Goal: Contribute content

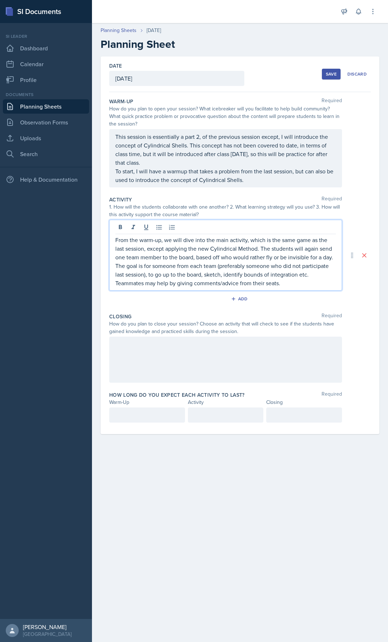
click at [302, 281] on p "From the warm-up, we will dive into the main activity, which is the same game a…" at bounding box center [225, 262] width 221 height 52
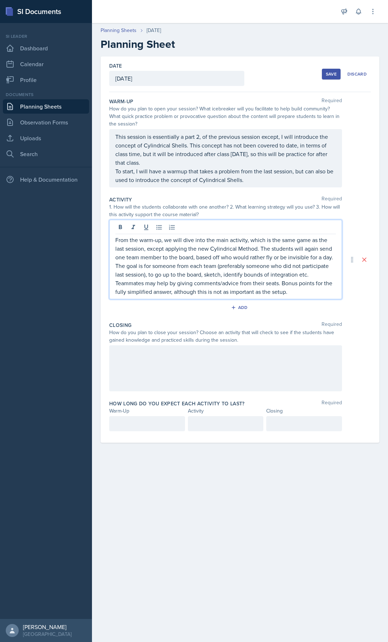
click at [334, 237] on p "From the warm-up, we will dive into the main activity, which is the same game a…" at bounding box center [225, 266] width 221 height 60
click at [115, 240] on p "From the warm-up, we will dive into the main activity, which is the same game a…" at bounding box center [225, 240] width 221 height 9
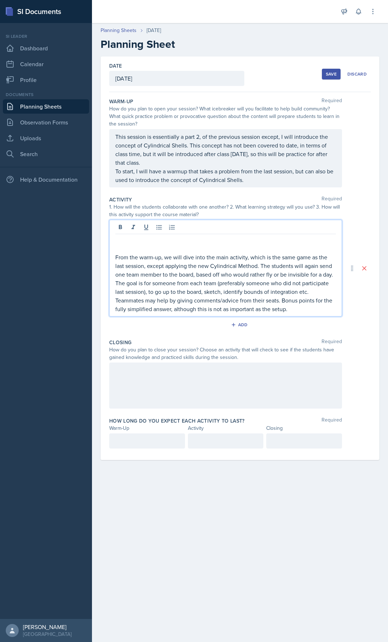
click at [119, 239] on p at bounding box center [225, 240] width 221 height 9
click at [117, 137] on div "This session is essentially a part 2, of the previous session except, I will in…" at bounding box center [225, 158] width 233 height 58
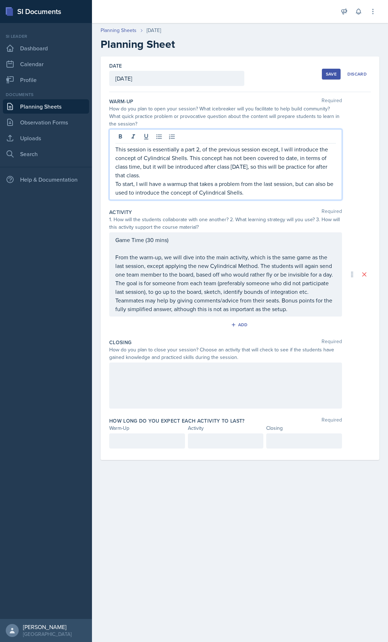
click at [114, 151] on div "This session is essentially a part 2, of the previous session except, I will in…" at bounding box center [225, 164] width 233 height 71
click at [114, 149] on div "This session is essentially a part 2, of the previous session except, I will in…" at bounding box center [225, 164] width 233 height 71
click at [114, 148] on div "This session is essentially a part 2, of the previous session except, I will in…" at bounding box center [225, 164] width 233 height 71
click at [116, 148] on p "This session is essentially a part 2, of the previous session except, I will in…" at bounding box center [225, 162] width 221 height 35
click at [122, 149] on p "This session is essentially a part 2, of the previous session except, I will in…" at bounding box center [225, 162] width 221 height 35
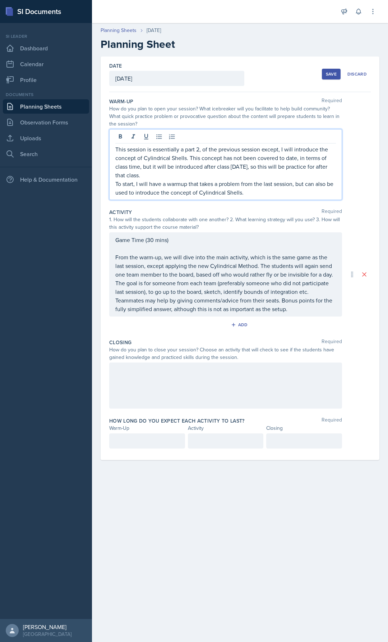
click at [116, 150] on p "This session is essentially a part 2, of the previous session except, I will in…" at bounding box center [225, 162] width 221 height 35
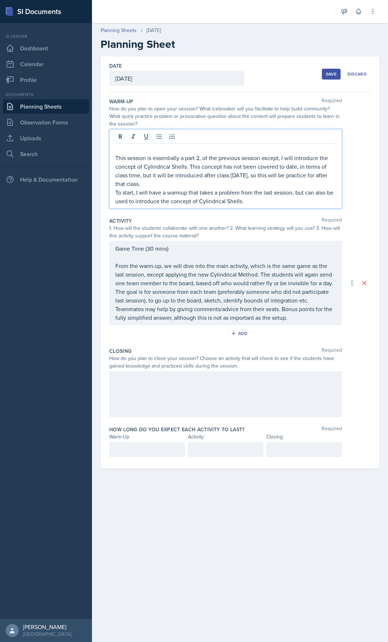
click at [120, 150] on p at bounding box center [225, 149] width 221 height 9
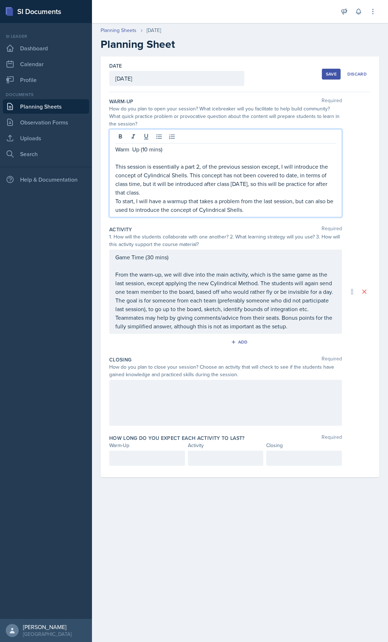
drag, startPoint x: 152, startPoint y: 406, endPoint x: 149, endPoint y: 401, distance: 5.7
click at [152, 405] on div at bounding box center [225, 403] width 233 height 46
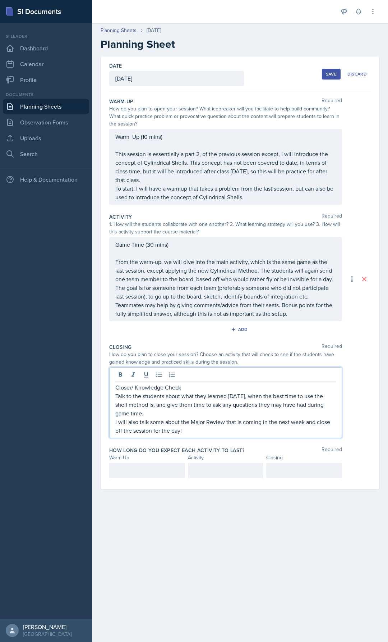
click at [186, 384] on p "Closer/ Knowledge Check" at bounding box center [225, 387] width 221 height 9
click at [314, 297] on p "last session, except applying the new Cylindrical Method. The students will aga…" at bounding box center [225, 292] width 221 height 52
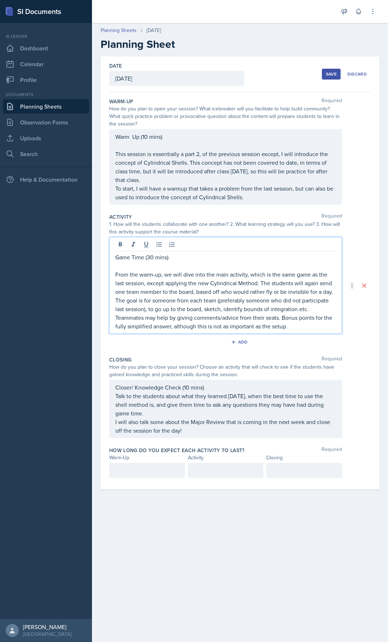
click at [309, 312] on p "last session, except applying the new Cylindrical Method. The students will aga…" at bounding box center [225, 305] width 221 height 52
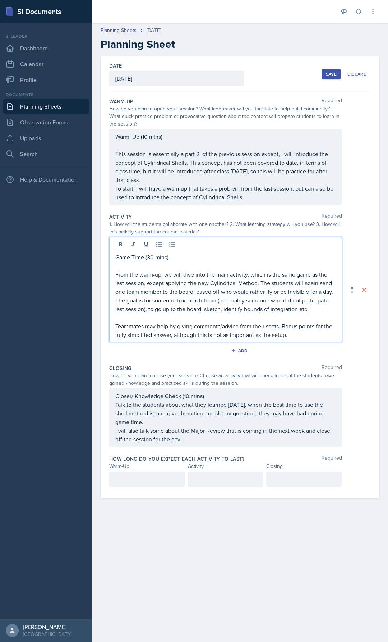
click at [249, 194] on div "Warm Up (10 mins) This session is essentially a part 2, of the previous session…" at bounding box center [225, 166] width 221 height 69
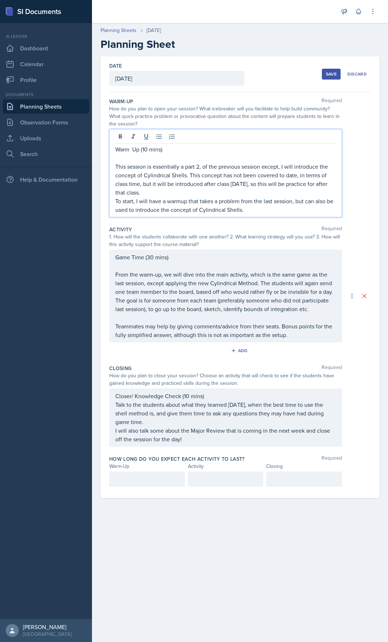
click at [183, 194] on p "This session is essentially a part 2, of the previous session except, I will in…" at bounding box center [225, 179] width 221 height 35
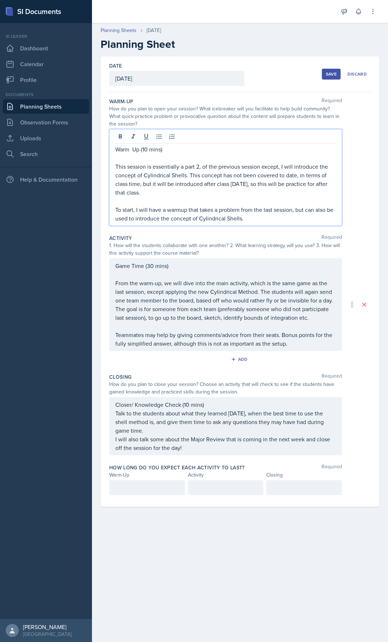
click at [271, 224] on div "Warm Up (10 mins) This session is essentially a part 2, of the previous session…" at bounding box center [225, 177] width 233 height 97
click at [332, 73] on div "Save" at bounding box center [331, 74] width 11 height 6
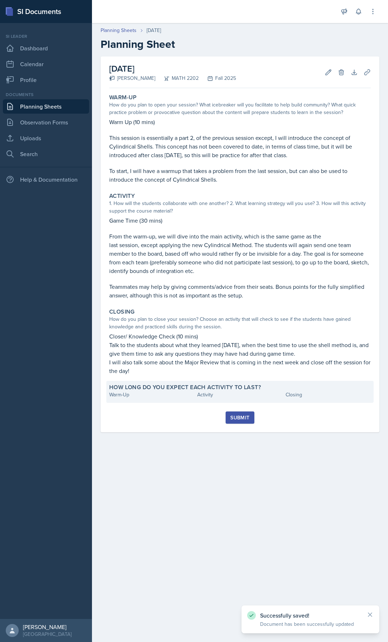
click at [151, 387] on label "How long do you expect each activity to last?" at bounding box center [185, 387] width 152 height 7
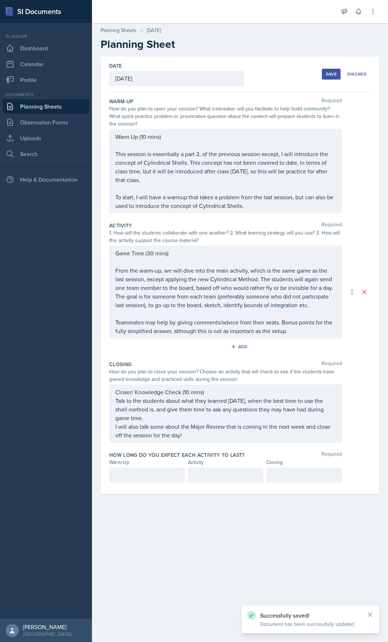
click at [141, 470] on div at bounding box center [147, 475] width 76 height 15
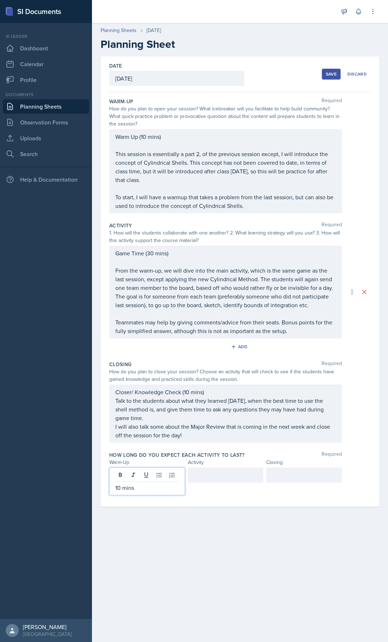
click at [213, 477] on div at bounding box center [226, 475] width 76 height 15
click at [308, 471] on div at bounding box center [305, 475] width 76 height 15
click at [372, 433] on div "Date [DATE] [DATE] 31 1 2 3 4 5 6 7 8 9 10 11 12 13 14 15 16 17 18 19 20 21 22 …" at bounding box center [240, 281] width 279 height 450
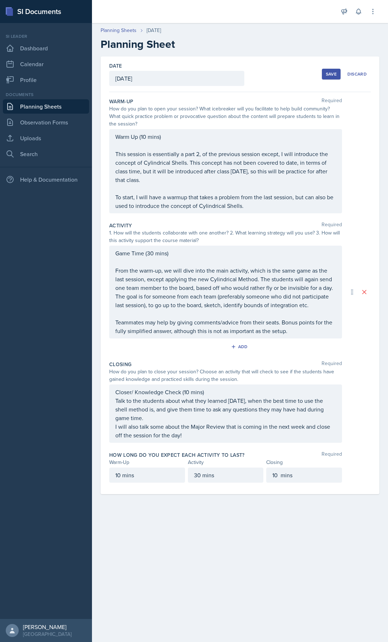
click at [326, 70] on button "Save" at bounding box center [331, 74] width 19 height 11
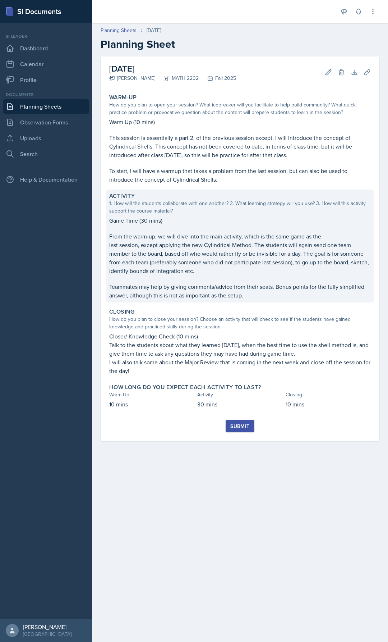
click at [204, 264] on p "last session, except applying the new Cylindrical Method. The students will aga…" at bounding box center [240, 258] width 262 height 35
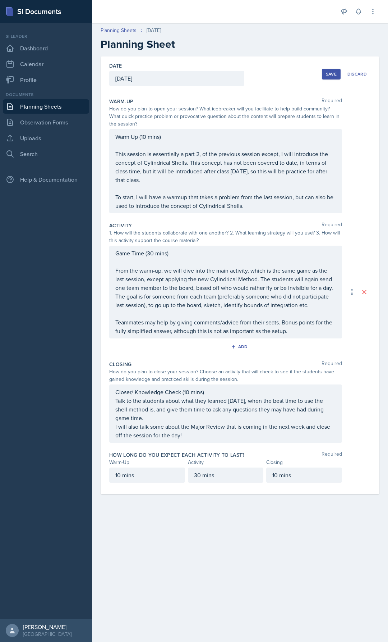
click at [322, 303] on p "last session, except applying the new Cylindrical Method. The students will aga…" at bounding box center [225, 292] width 221 height 35
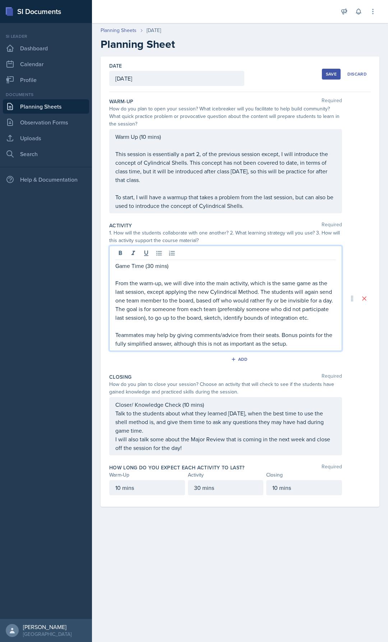
click at [318, 320] on p "last session, except applying the new Cylindrical Method. The students will aga…" at bounding box center [225, 304] width 221 height 35
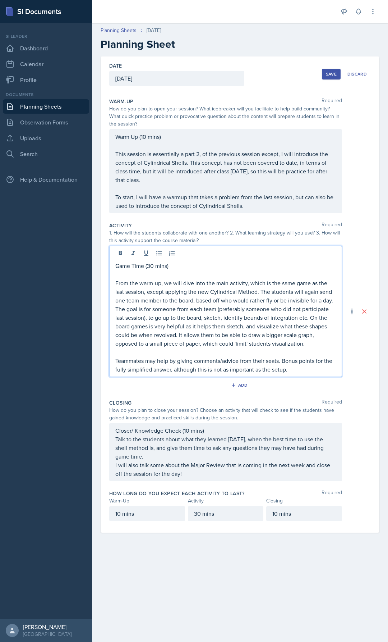
click at [330, 71] on div "Save" at bounding box center [331, 74] width 11 height 6
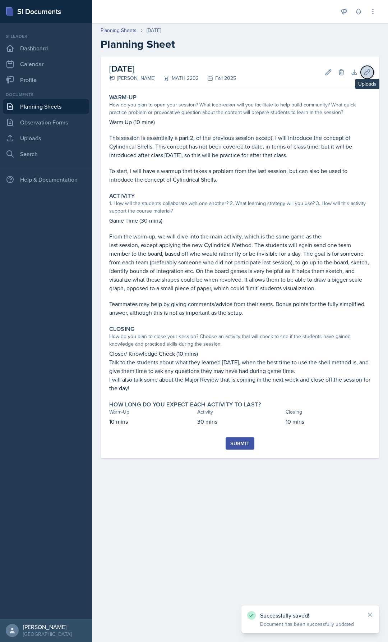
click at [370, 74] on icon at bounding box center [367, 72] width 7 height 7
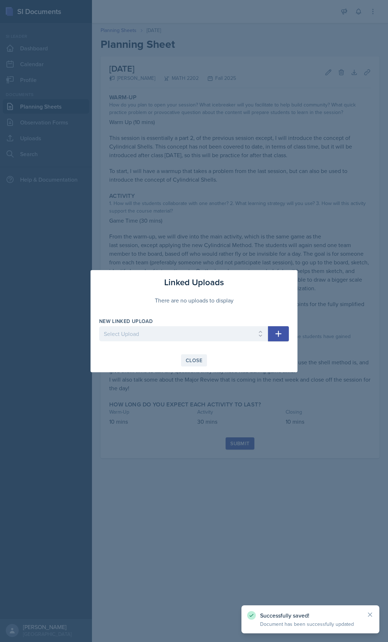
click at [201, 359] on div "Close" at bounding box center [194, 361] width 17 height 6
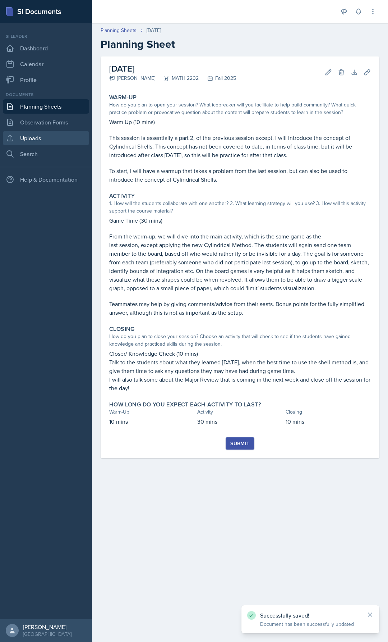
drag, startPoint x: 42, startPoint y: 135, endPoint x: 47, endPoint y: 136, distance: 5.2
click at [42, 135] on link "Uploads" at bounding box center [46, 138] width 86 height 14
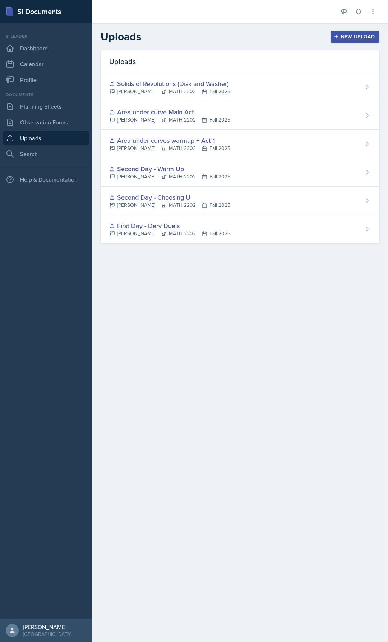
click at [362, 31] on button "New Upload" at bounding box center [355, 37] width 49 height 12
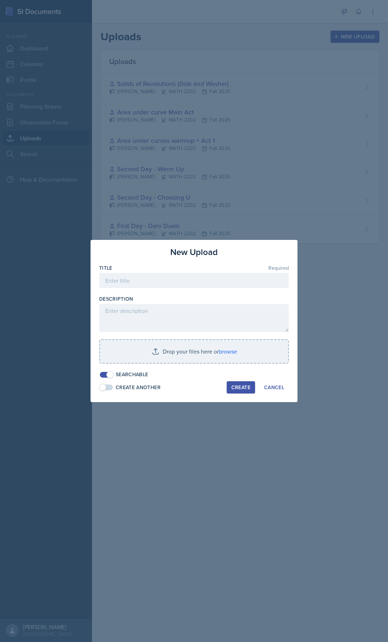
drag, startPoint x: 176, startPoint y: 269, endPoint x: 174, endPoint y: 273, distance: 4.9
click at [175, 269] on div "Title Required" at bounding box center [194, 267] width 190 height 7
click at [172, 281] on input at bounding box center [194, 280] width 190 height 15
click at [194, 279] on input "Solids of Revolution (Disk,Washer,Shell)" at bounding box center [194, 280] width 190 height 15
click at [237, 281] on input "Solids of Revolution (Disk,Washer,Shell)" at bounding box center [194, 280] width 190 height 15
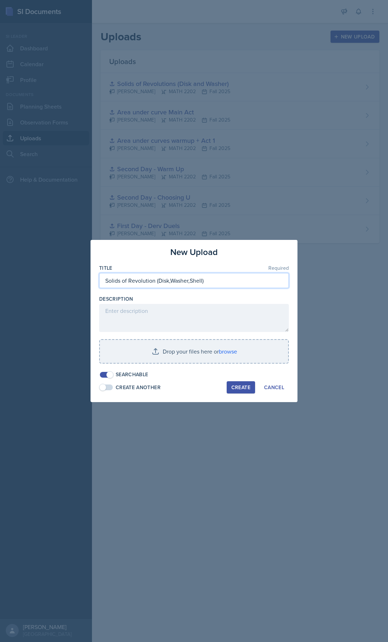
type input "Solids of Revolution (Disk,Washer,Shell)"
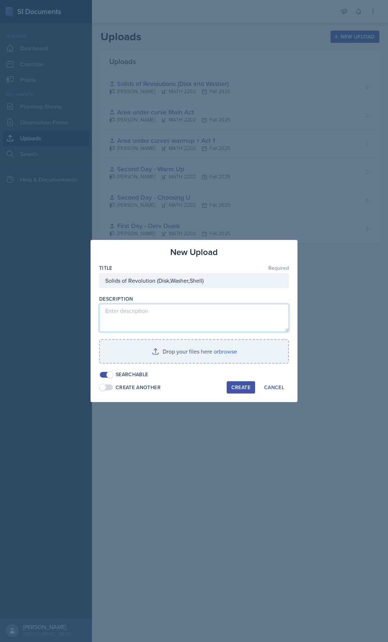
click at [181, 322] on textarea at bounding box center [194, 318] width 190 height 28
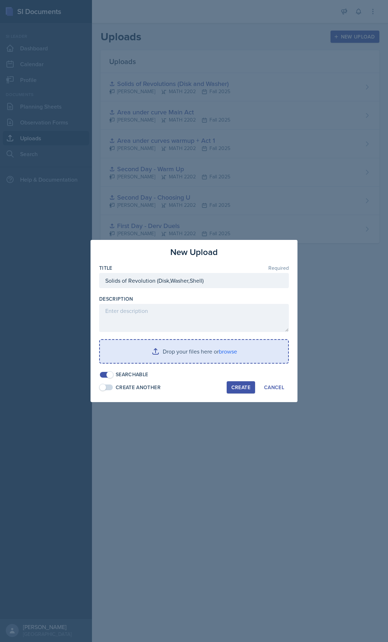
click at [175, 357] on input "file" at bounding box center [194, 351] width 188 height 23
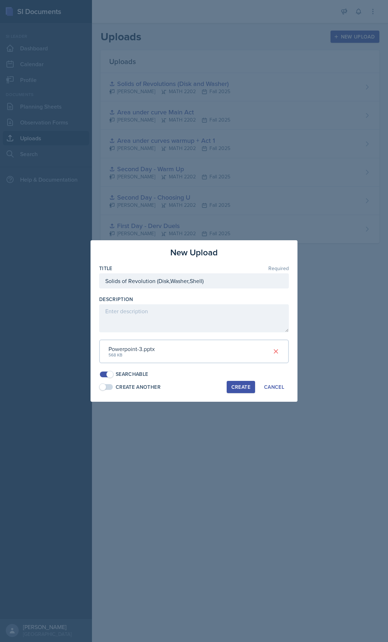
click at [240, 388] on div "Create" at bounding box center [241, 387] width 19 height 6
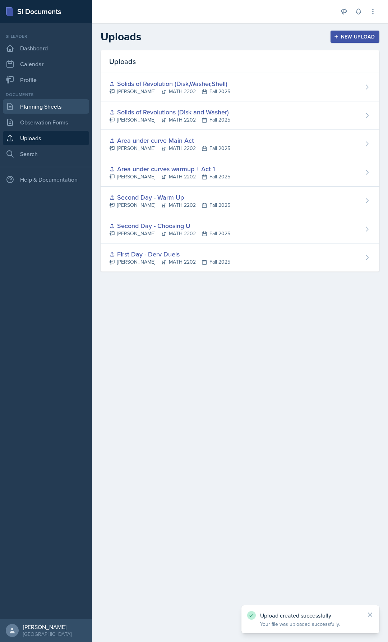
click at [55, 106] on link "Planning Sheets" at bounding box center [46, 106] width 86 height 14
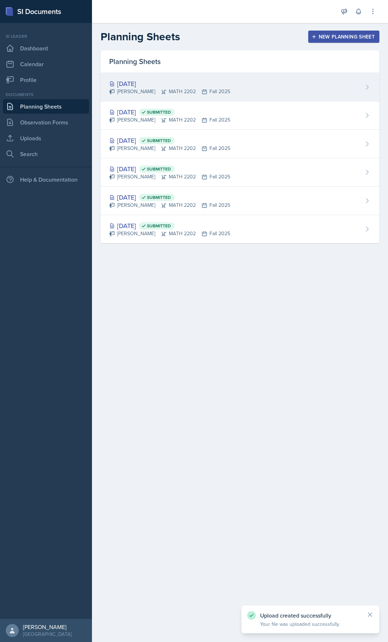
click at [238, 83] on div "[DATE] [PERSON_NAME] MATH 2202 Fall 2025" at bounding box center [240, 87] width 279 height 28
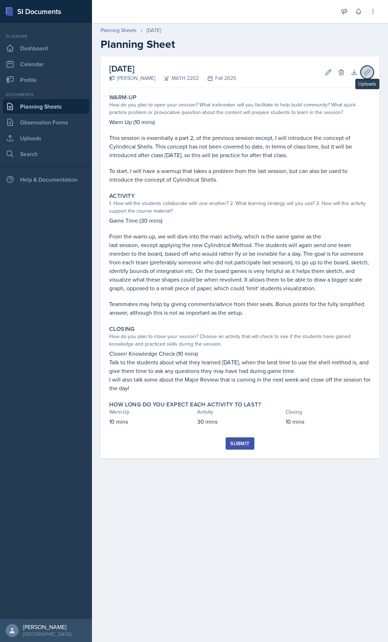
click at [368, 70] on icon at bounding box center [367, 71] width 5 height 5
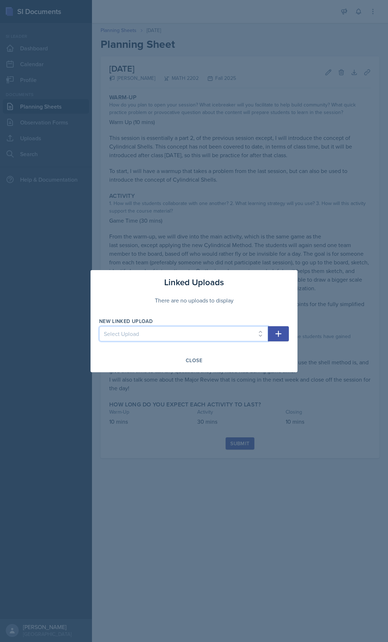
click at [186, 336] on select "Select Upload First Day - Derv Duels Second Day - Choosing U Second Day - Warm …" at bounding box center [183, 333] width 169 height 15
select select "374b36da-8e23-4dc8-9bc5-7f39cc53be45"
click at [99, 326] on select "Select Upload First Day - Derv Duels Second Day - Choosing U Second Day - Warm …" at bounding box center [183, 333] width 169 height 15
click at [283, 330] on icon "button" at bounding box center [278, 333] width 9 height 9
select select
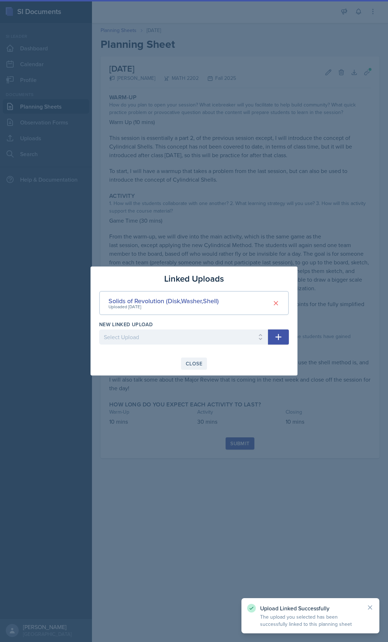
click at [192, 362] on div "Close" at bounding box center [194, 364] width 17 height 6
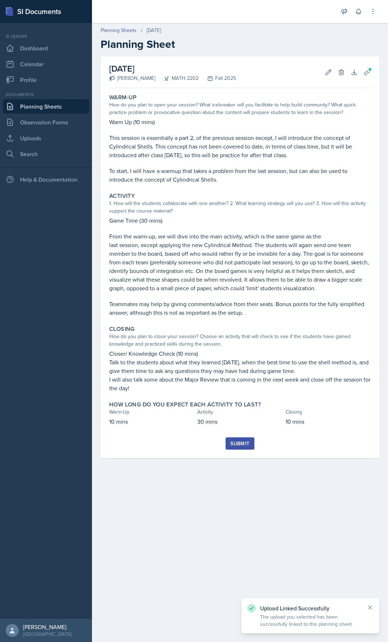
click at [234, 443] on div "Submit" at bounding box center [240, 444] width 19 height 6
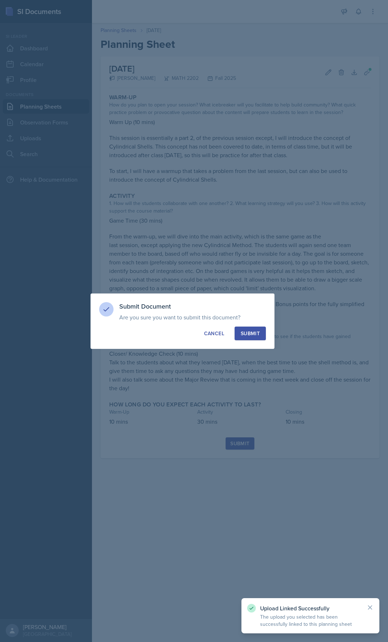
click at [247, 321] on div "Submit Document Are you sure you want to submit this document? This document wi…" at bounding box center [183, 321] width 184 height 55
click at [246, 335] on div "Submit" at bounding box center [250, 333] width 19 height 7
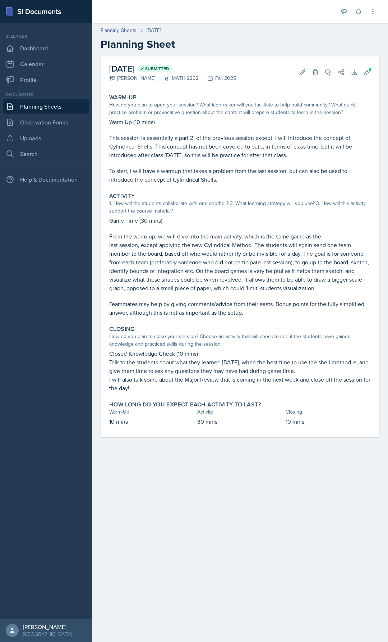
click at [43, 93] on div "Documents" at bounding box center [46, 94] width 86 height 6
